Goal: Check status

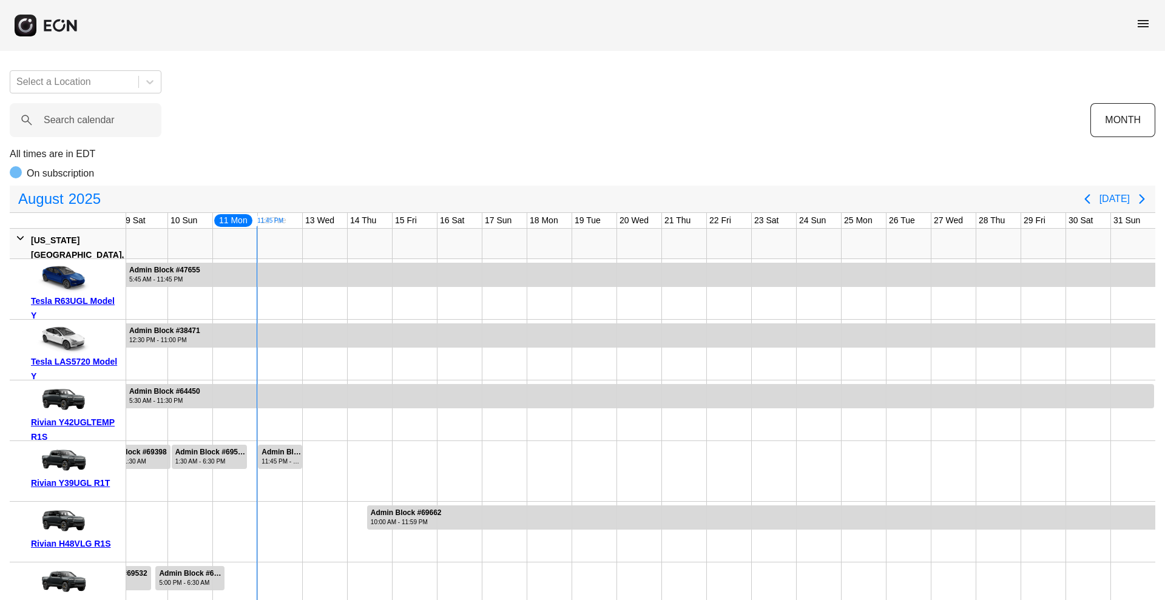
click at [931, 24] on span "menu" at bounding box center [1143, 23] width 15 height 15
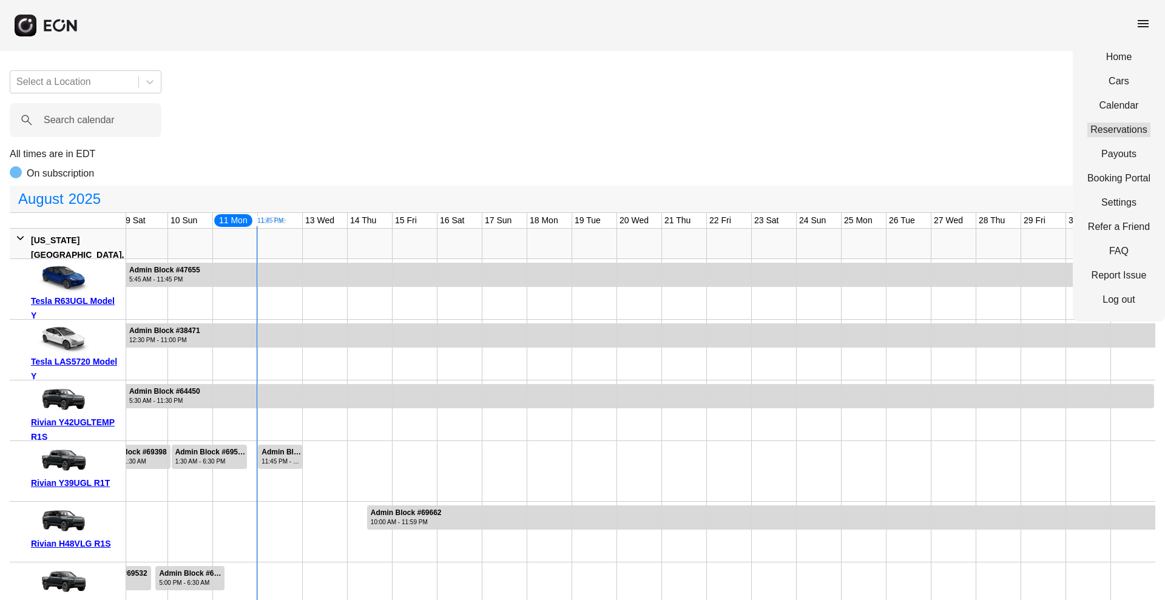
click at [931, 135] on link "Reservations" at bounding box center [1118, 130] width 63 height 15
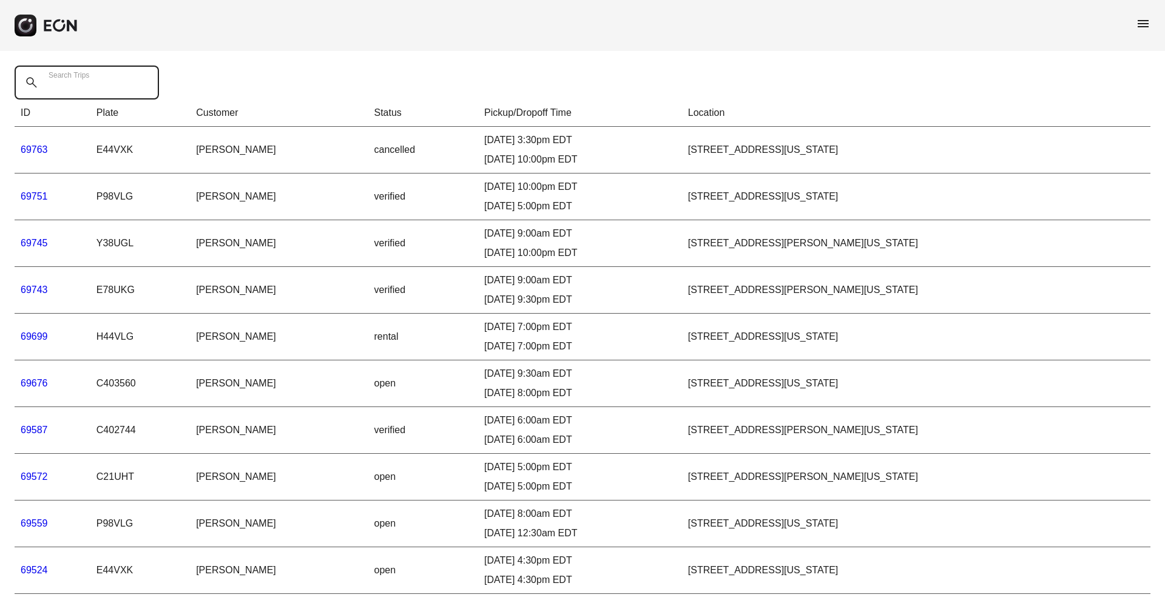
click at [93, 72] on Trips "Search Trips" at bounding box center [87, 83] width 144 height 34
paste Trips "*****"
type Trips "*****"
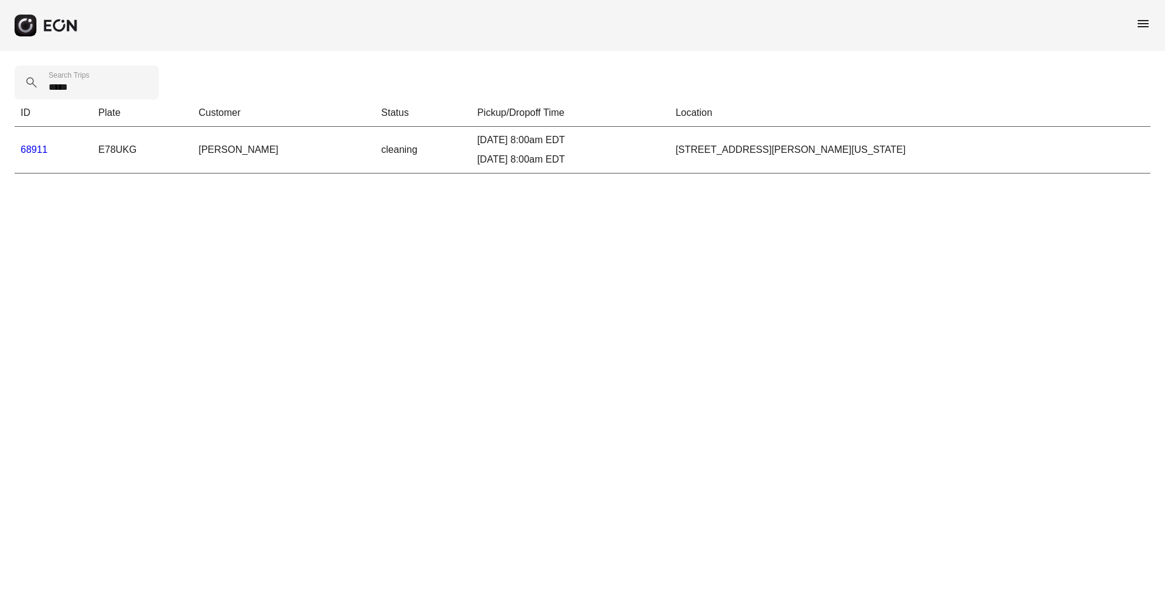
click at [29, 146] on link "68911" at bounding box center [34, 149] width 27 height 10
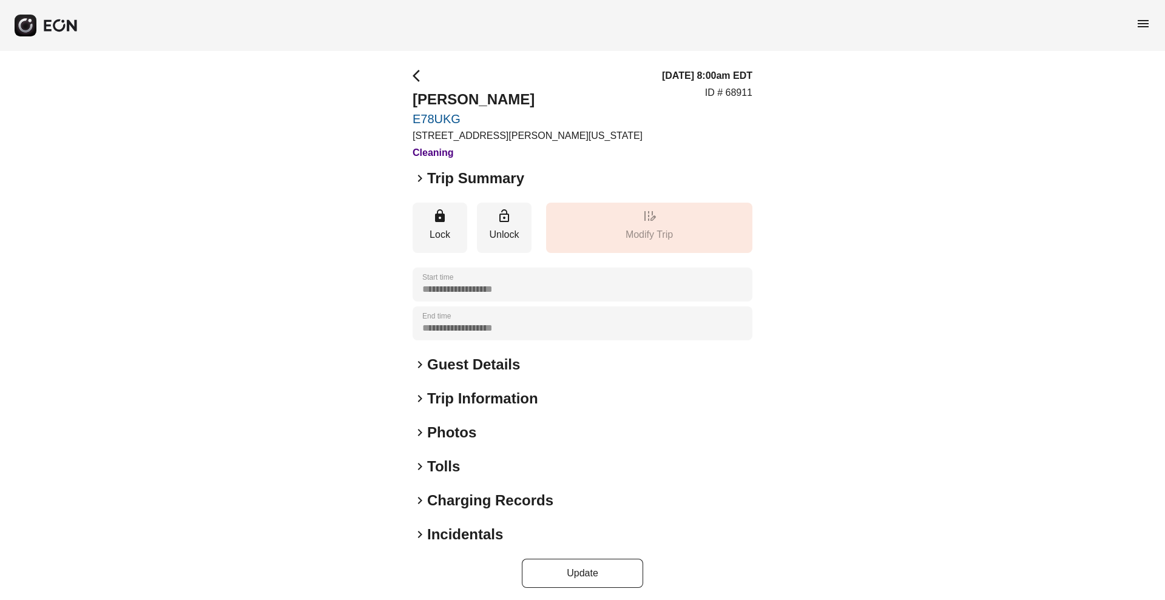
scroll to position [5, 0]
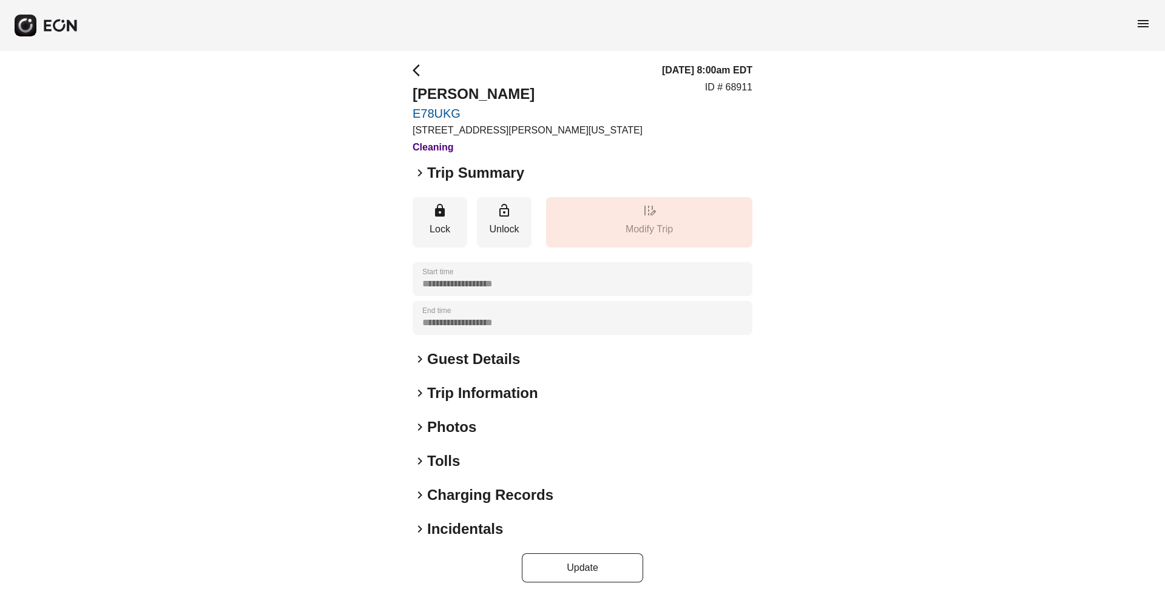
click at [428, 479] on h2 "Charging Records" at bounding box center [490, 494] width 126 height 19
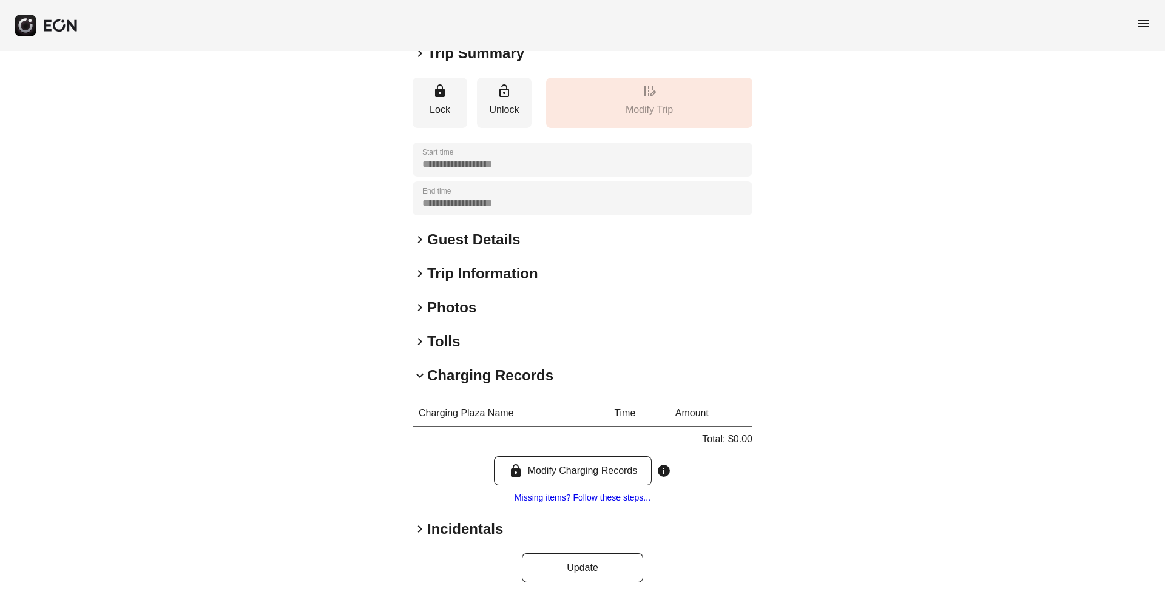
click at [443, 342] on h2 "Tolls" at bounding box center [443, 341] width 33 height 19
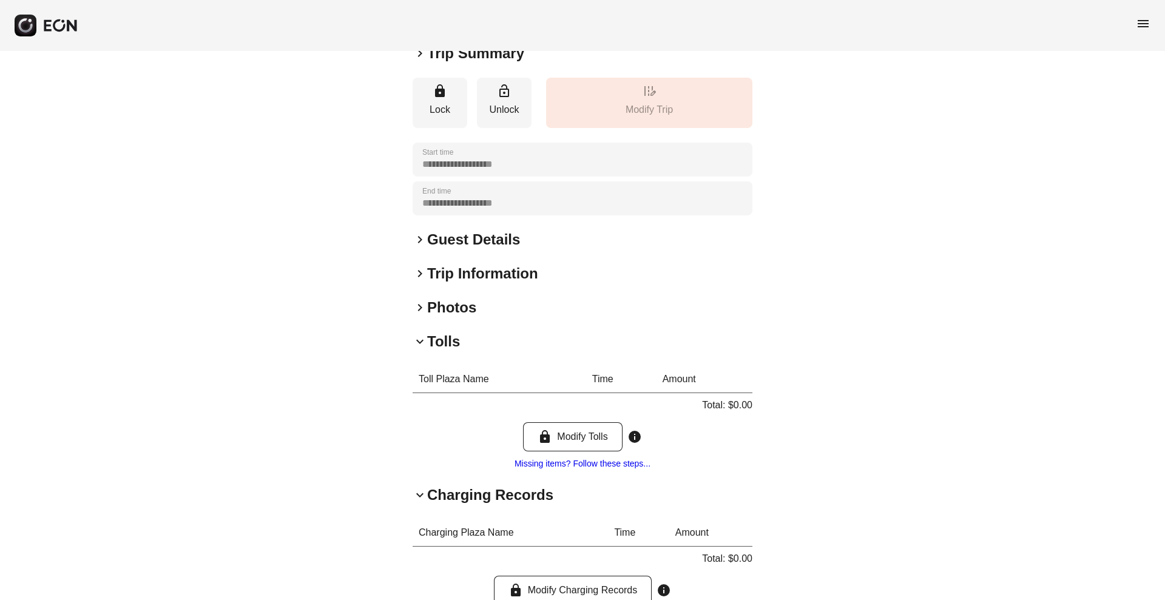
scroll to position [244, 0]
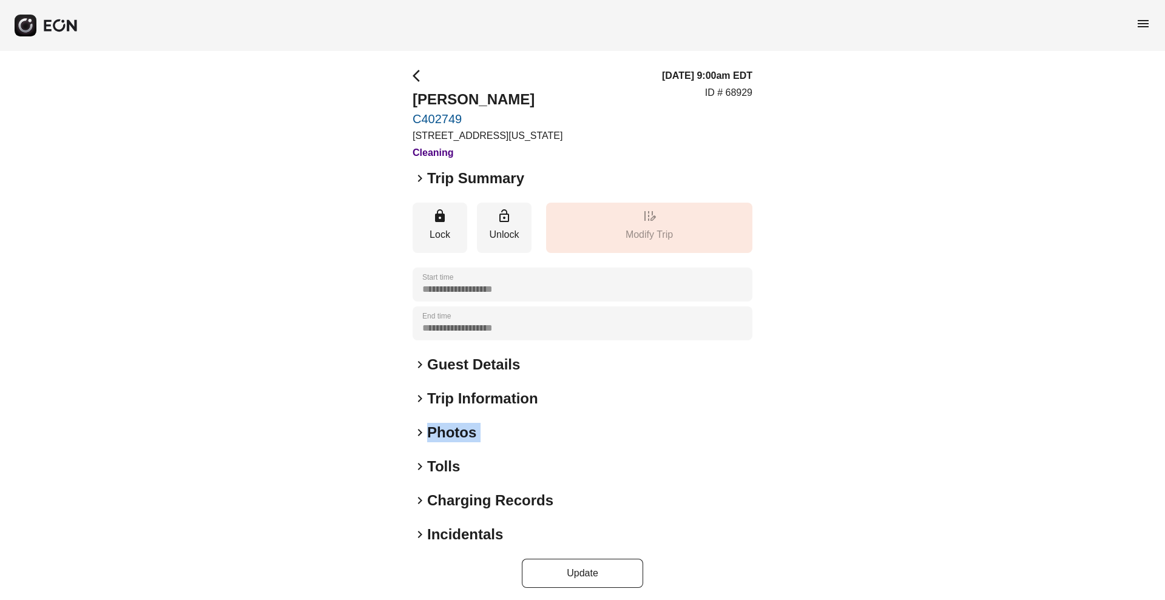
drag, startPoint x: 428, startPoint y: 447, endPoint x: 428, endPoint y: 461, distance: 14.0
click at [428, 461] on div "**********" at bounding box center [583, 328] width 340 height 519
click at [428, 461] on h2 "Tolls" at bounding box center [443, 466] width 33 height 19
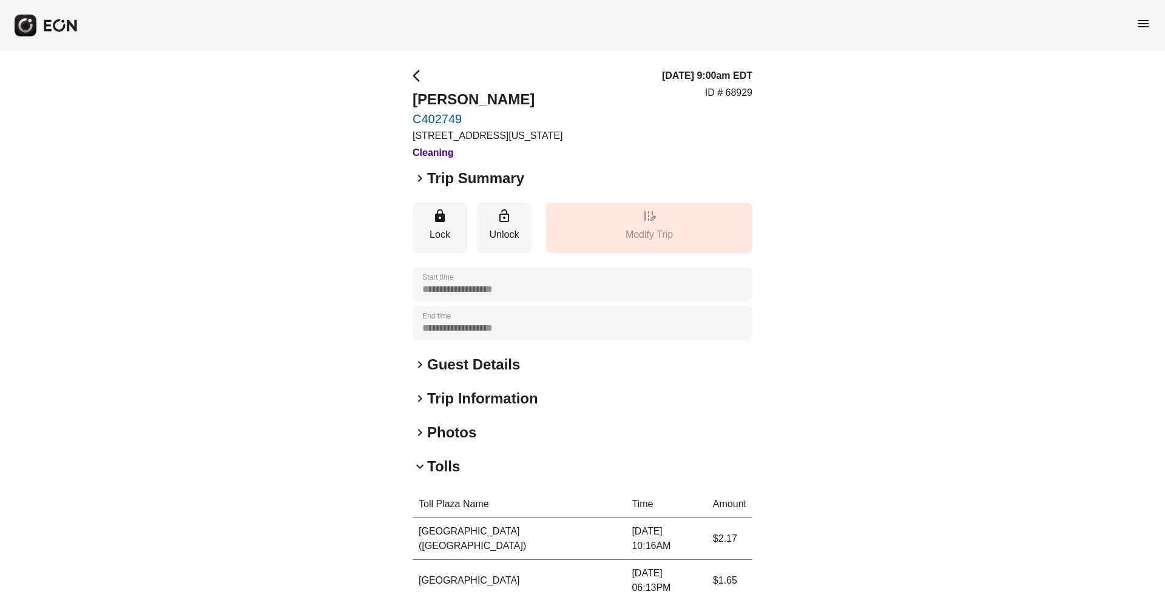
scroll to position [180, 0]
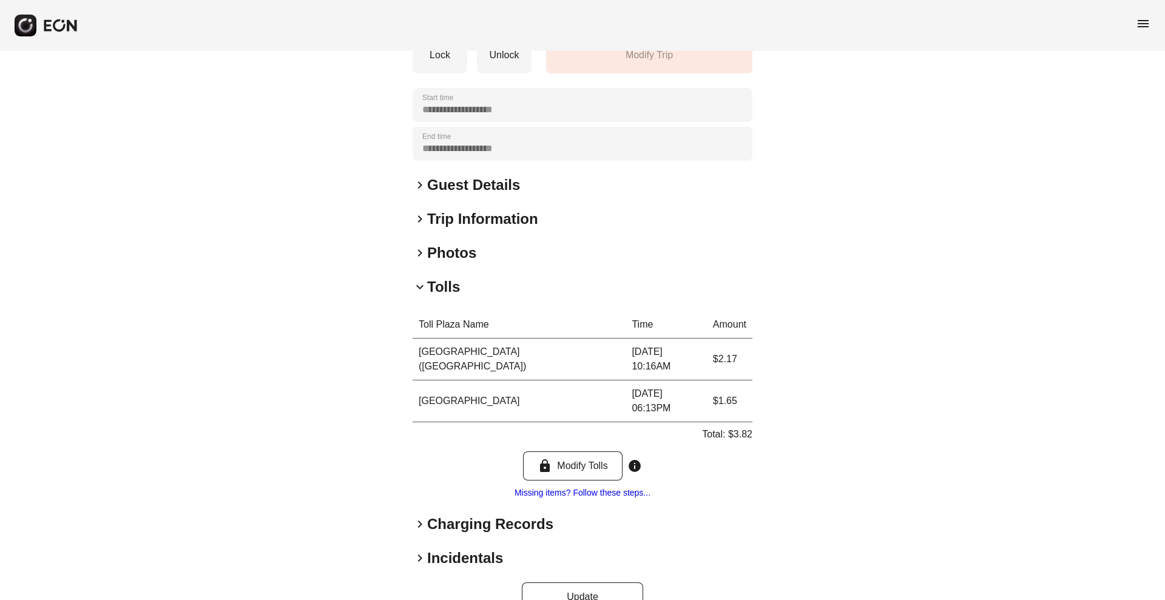
click at [439, 514] on h2 "Charging Records" at bounding box center [490, 523] width 126 height 19
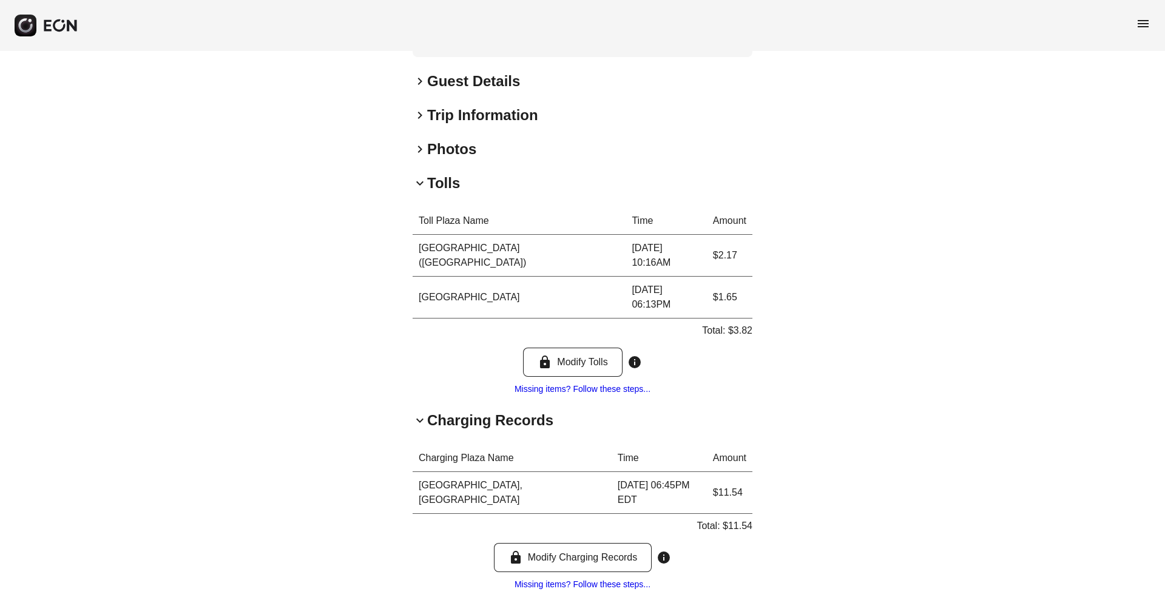
scroll to position [286, 0]
